Goal: Information Seeking & Learning: Learn about a topic

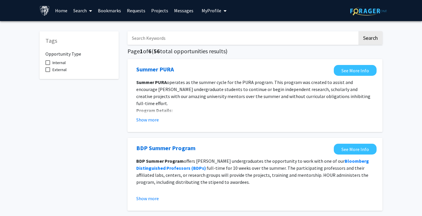
click at [84, 10] on link "Search" at bounding box center [82, 10] width 25 height 21
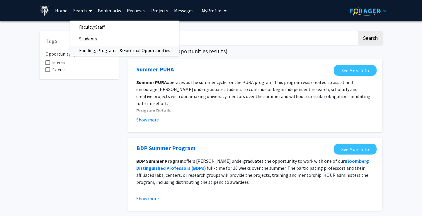
click at [105, 52] on span "Funding, Programs, & External Opportunities" at bounding box center [124, 51] width 109 height 12
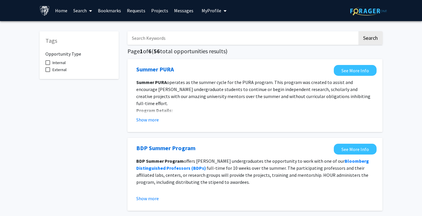
click at [157, 11] on link "Projects" at bounding box center [159, 10] width 23 height 21
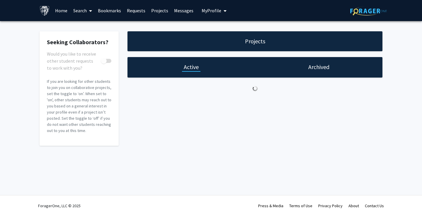
click at [162, 9] on link "Projects" at bounding box center [159, 10] width 23 height 21
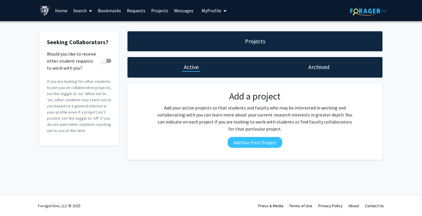
click at [160, 11] on link "Projects" at bounding box center [159, 10] width 23 height 21
click at [159, 8] on link "Projects" at bounding box center [159, 10] width 23 height 21
click at [159, 11] on link "Projects" at bounding box center [159, 10] width 23 height 21
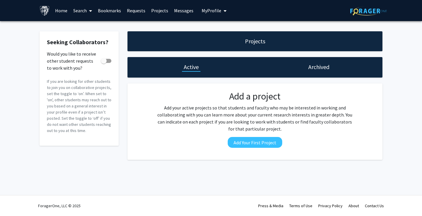
click at [159, 11] on link "Projects" at bounding box center [159, 10] width 23 height 21
click at [160, 11] on link "Projects" at bounding box center [159, 10] width 23 height 21
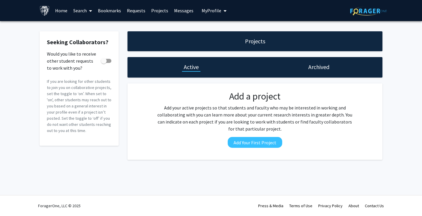
click at [160, 11] on link "Projects" at bounding box center [159, 10] width 23 height 21
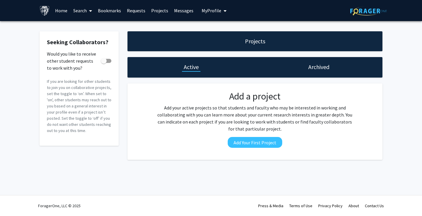
click at [160, 11] on link "Projects" at bounding box center [159, 10] width 23 height 21
click at [160, 12] on link "Projects" at bounding box center [159, 10] width 23 height 21
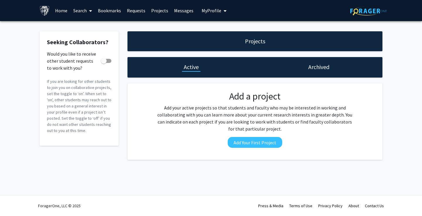
click at [160, 12] on link "Projects" at bounding box center [159, 10] width 23 height 21
click at [89, 14] on span at bounding box center [89, 11] width 5 height 21
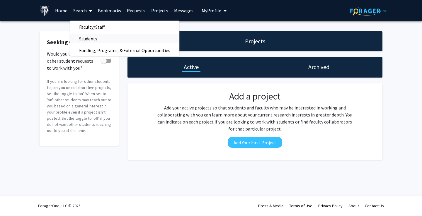
click at [94, 41] on span "Students" at bounding box center [88, 39] width 36 height 12
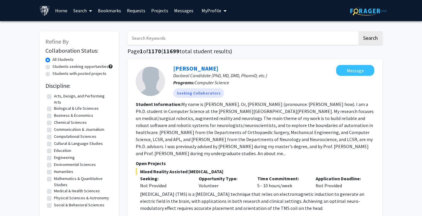
click at [82, 14] on link "Search" at bounding box center [82, 10] width 25 height 21
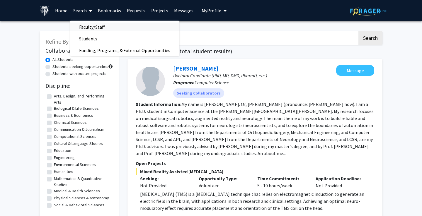
click at [82, 29] on span "Faculty/Staff" at bounding box center [91, 27] width 43 height 12
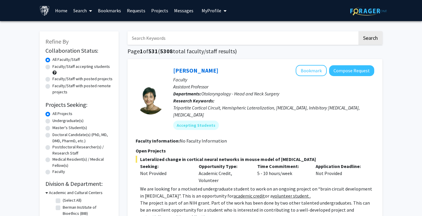
click at [52, 68] on label "Faculty/Staff accepting students" at bounding box center [80, 67] width 57 height 6
click at [52, 67] on input "Faculty/Staff accepting students" at bounding box center [54, 66] width 4 height 4
radio input "true"
click at [56, 94] on label "Faculty/Staff with posted remote projects" at bounding box center [82, 89] width 60 height 12
click at [56, 87] on input "Faculty/Staff with posted remote projects" at bounding box center [54, 85] width 4 height 4
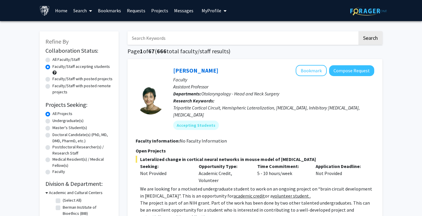
radio input "true"
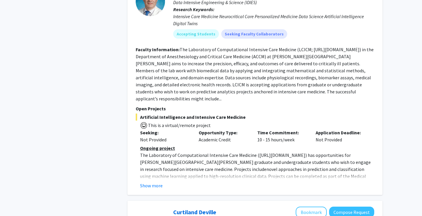
scroll to position [664, 0]
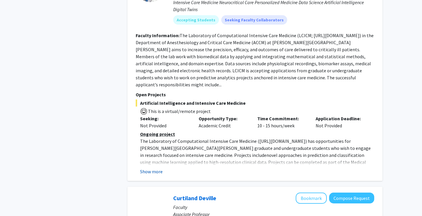
click at [155, 168] on button "Show more" at bounding box center [151, 171] width 23 height 7
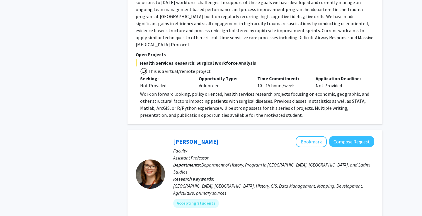
scroll to position [1286, 0]
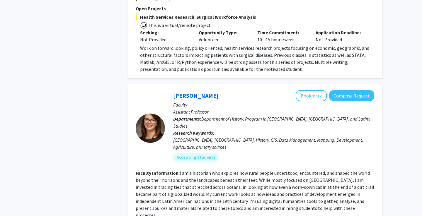
drag, startPoint x: 229, startPoint y: 71, endPoint x: 243, endPoint y: 178, distance: 108.0
click at [242, 182] on fg-search-faculty "[PERSON_NAME] Bookmark Compose Request Faculty Assistant Professor Departments:…" at bounding box center [255, 209] width 239 height 239
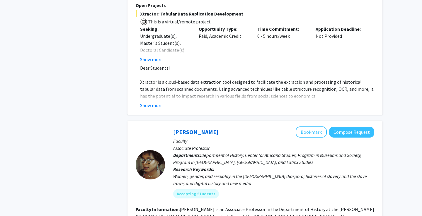
scroll to position [1507, 0]
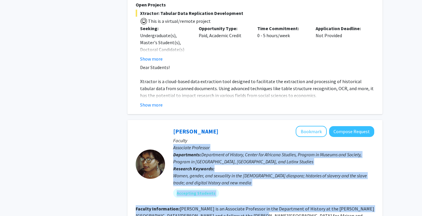
drag, startPoint x: 227, startPoint y: 96, endPoint x: 227, endPoint y: 183, distance: 87.1
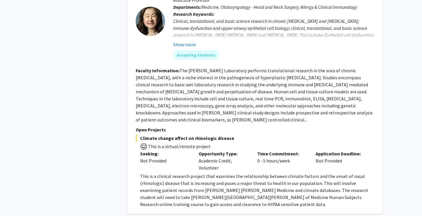
scroll to position [2133, 0]
